Goal: Information Seeking & Learning: Learn about a topic

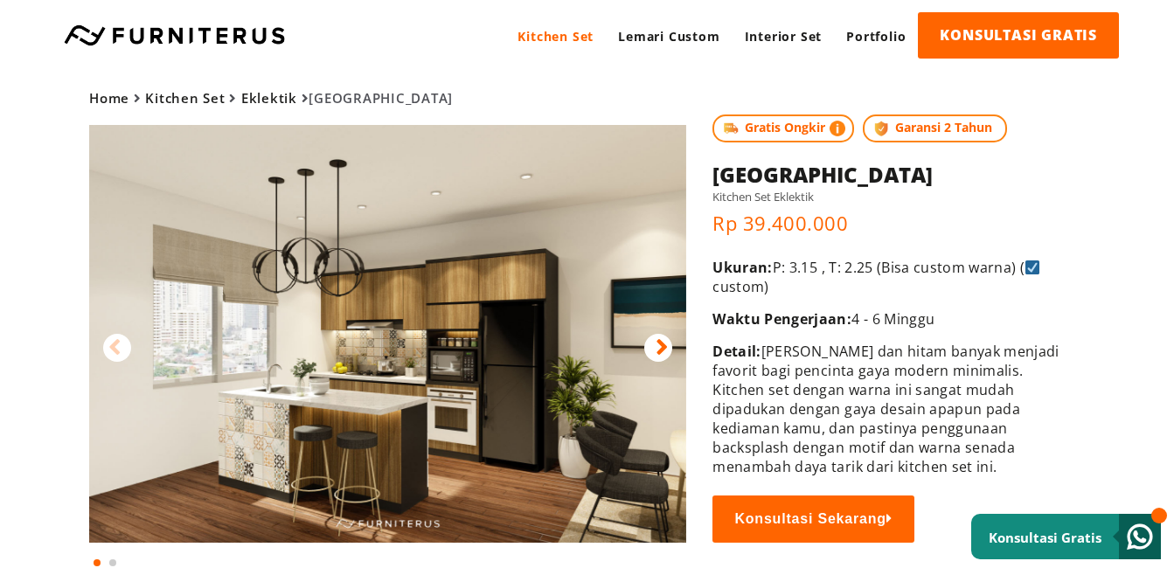
click at [560, 356] on img at bounding box center [387, 334] width 597 height 418
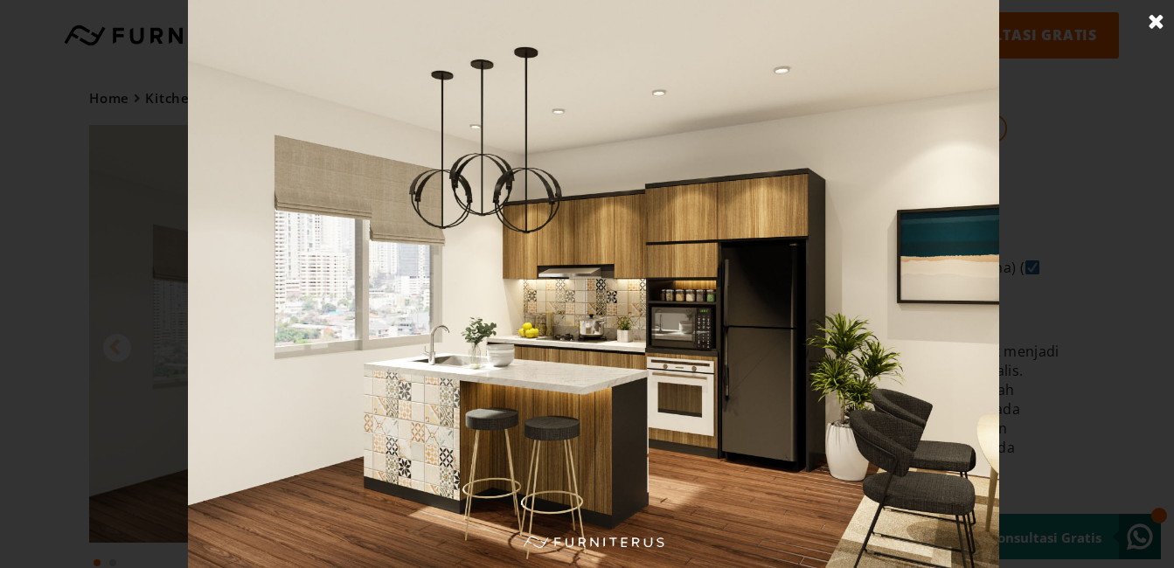
click at [1157, 21] on link at bounding box center [1157, 22] width 44 height 44
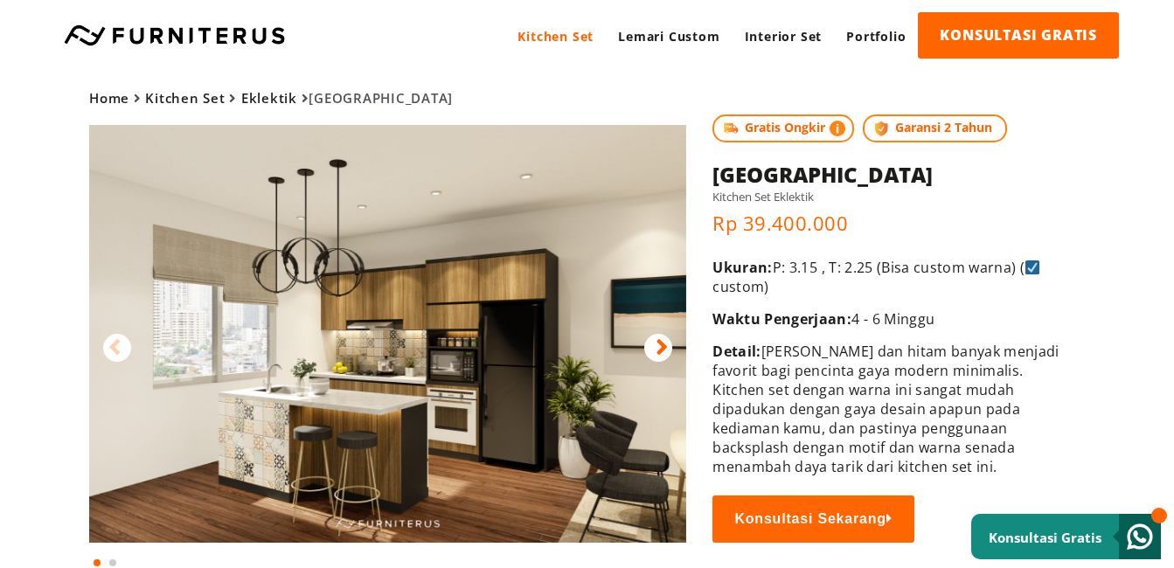
click at [1157, 21] on div "Kitchen Set Lemari Custom Interior Set Portfolio KONSULTASI GRATIS Kitchen Set …" at bounding box center [587, 35] width 1174 height 71
click at [1148, 23] on div "Kitchen Set Lemari Custom Interior Set Portfolio KONSULTASI GRATIS Kitchen Set …" at bounding box center [587, 35] width 1174 height 71
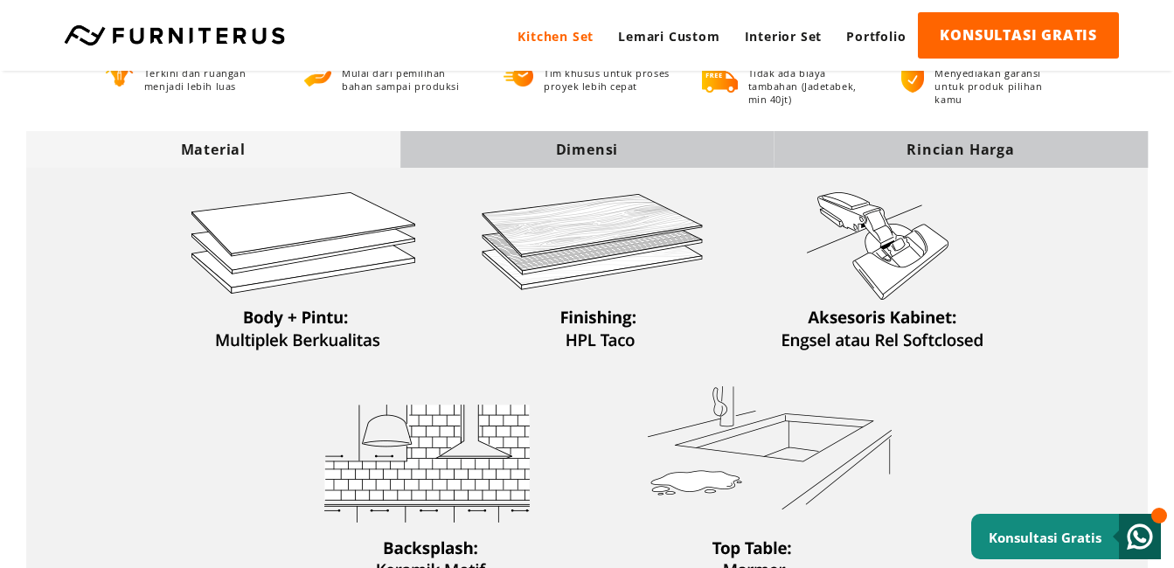
scroll to position [567, 0]
click at [639, 159] on div "Dimensi" at bounding box center [587, 150] width 374 height 19
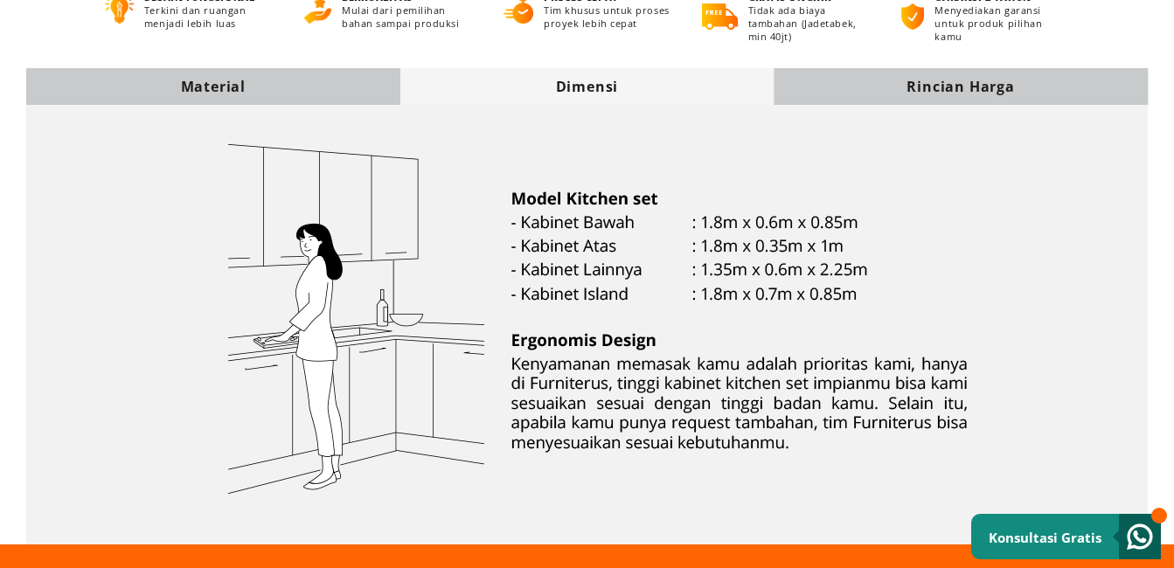
scroll to position [0, 0]
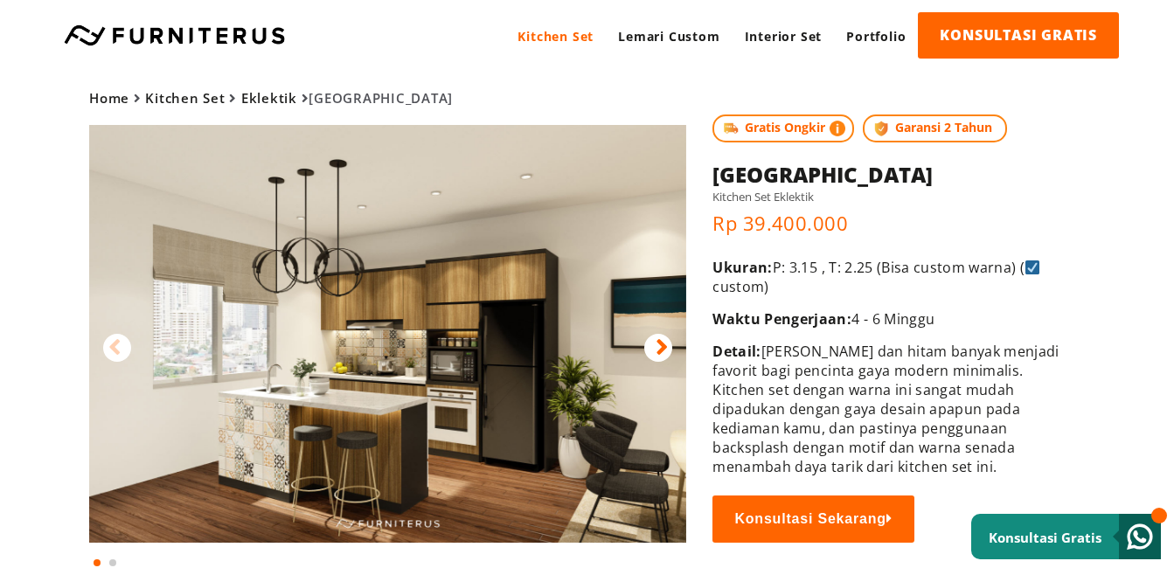
click at [603, 287] on img at bounding box center [387, 334] width 597 height 418
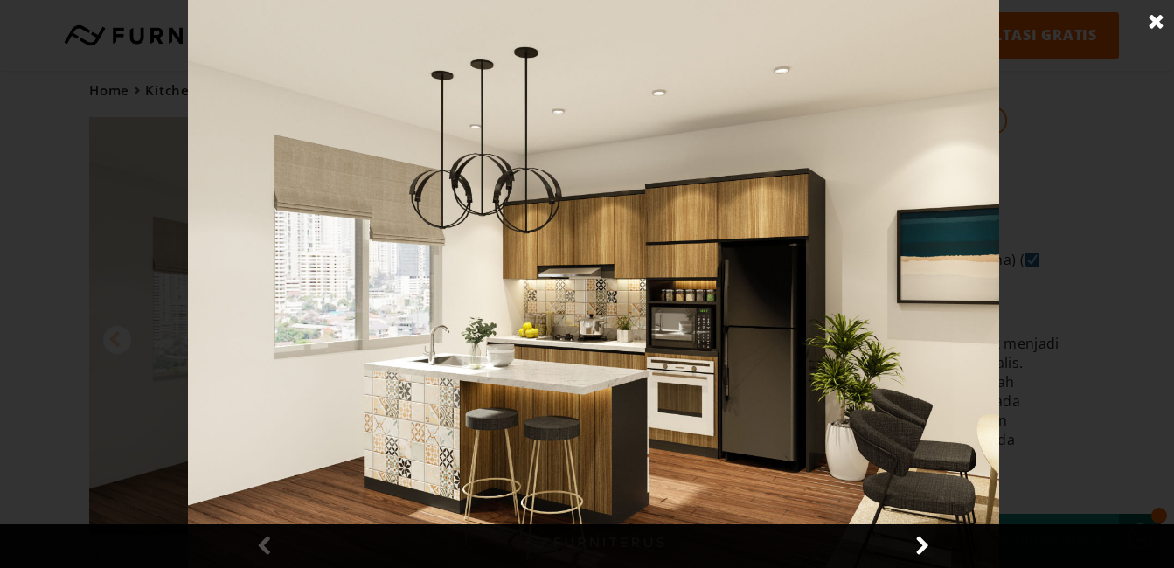
scroll to position [24, 0]
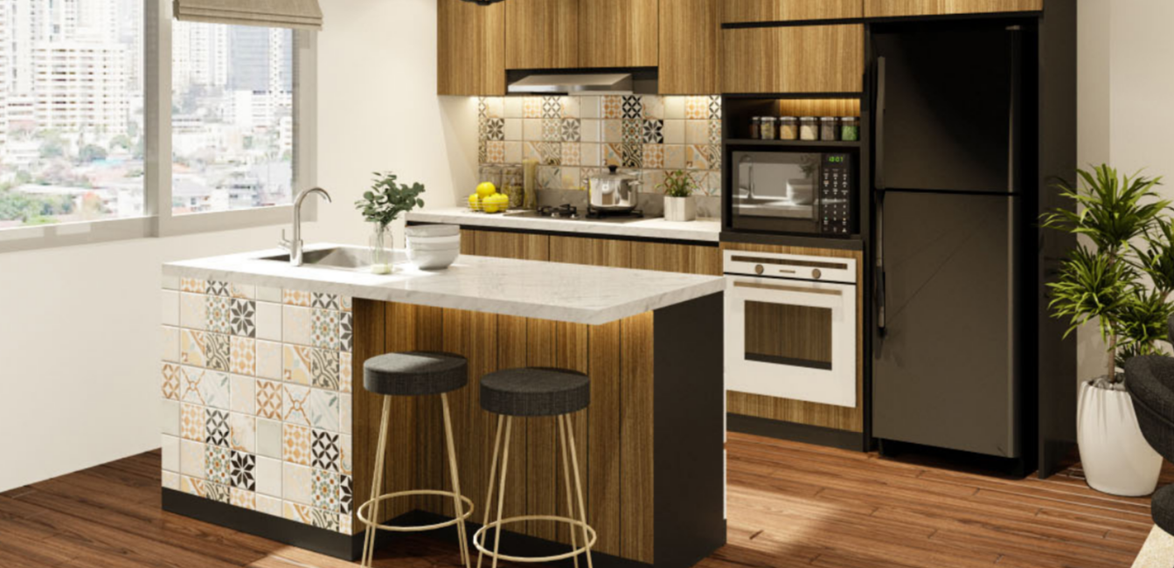
click at [630, 453] on img at bounding box center [594, 284] width 812 height 568
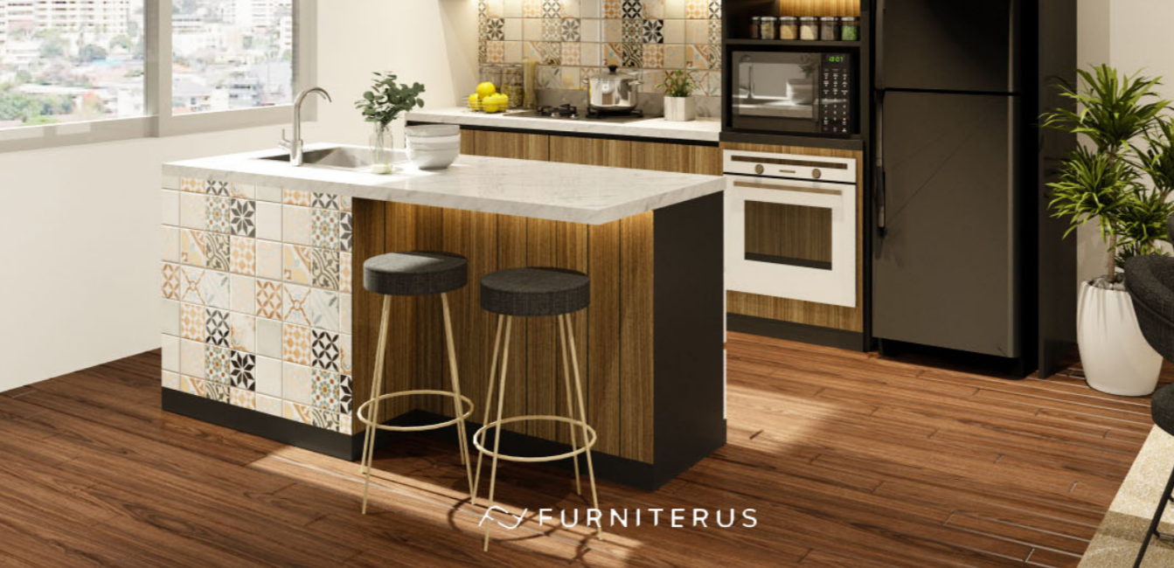
scroll to position [92, 0]
